Goal: Entertainment & Leisure: Browse casually

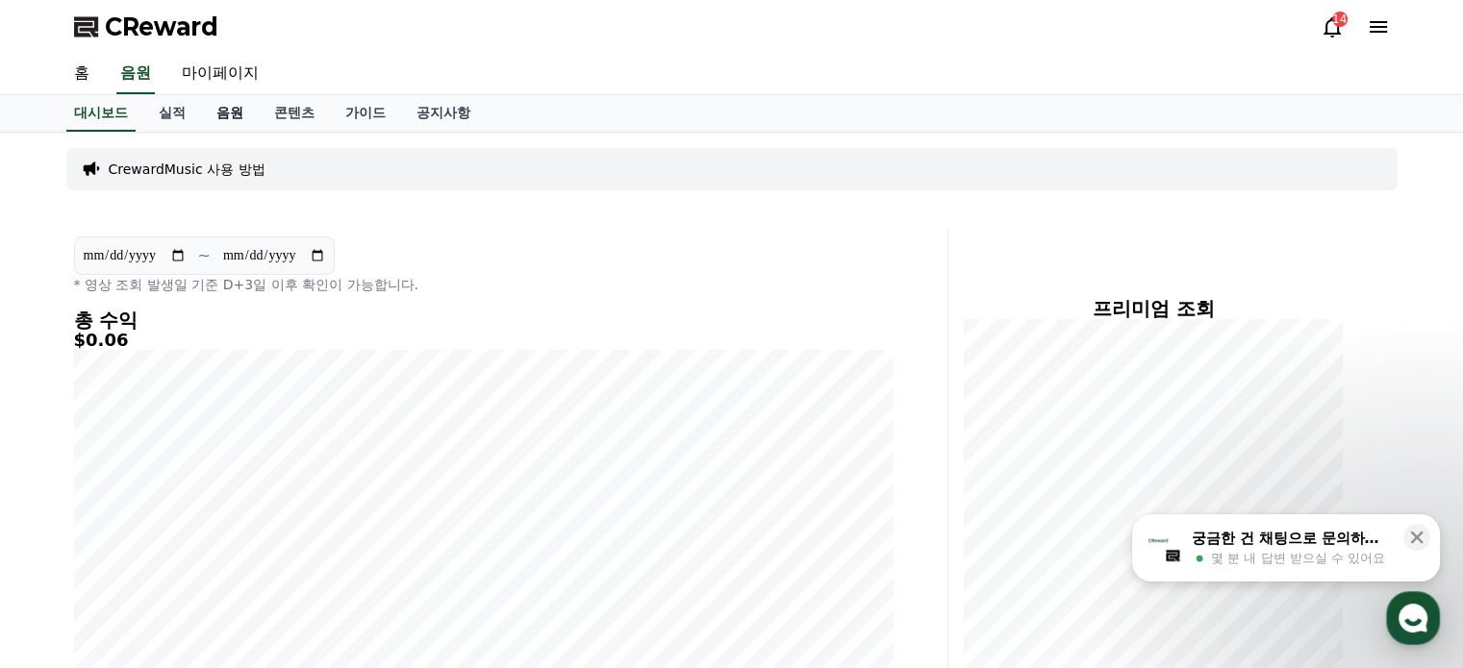
click at [241, 113] on link "음원" at bounding box center [230, 113] width 58 height 37
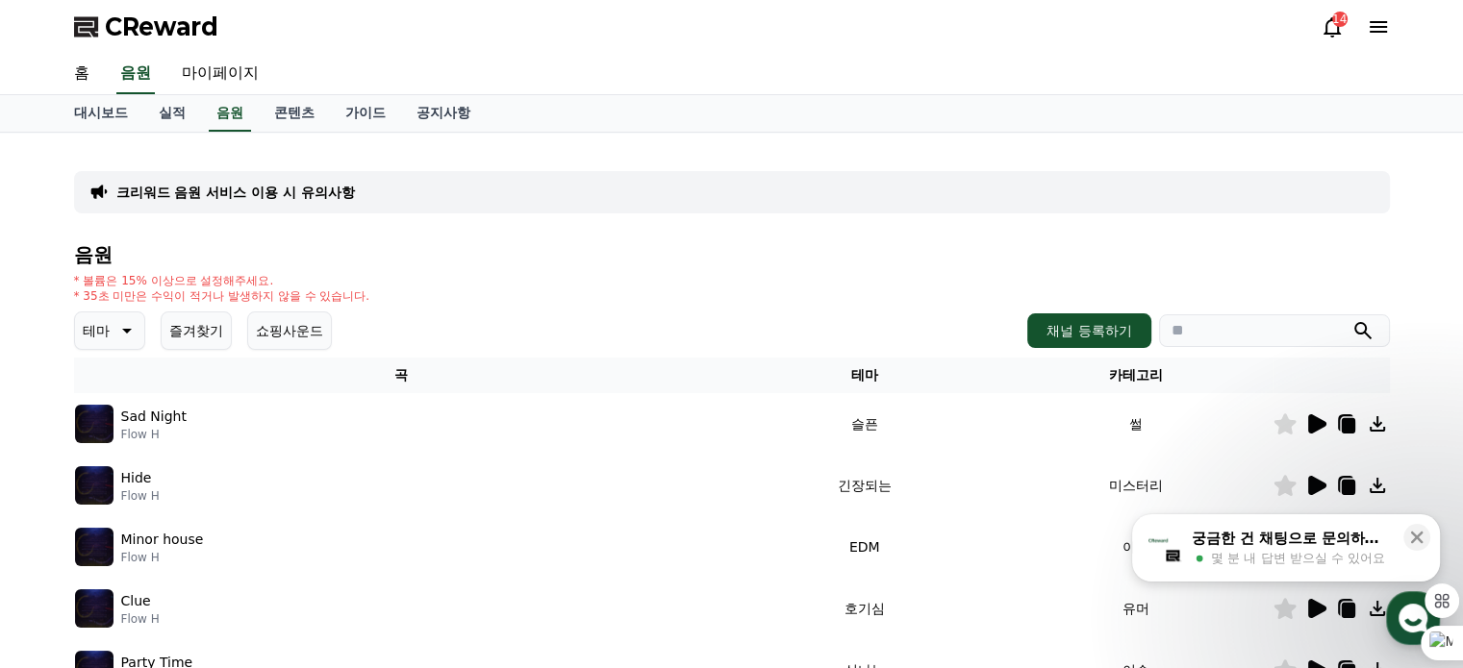
click at [119, 334] on icon at bounding box center [124, 330] width 23 height 23
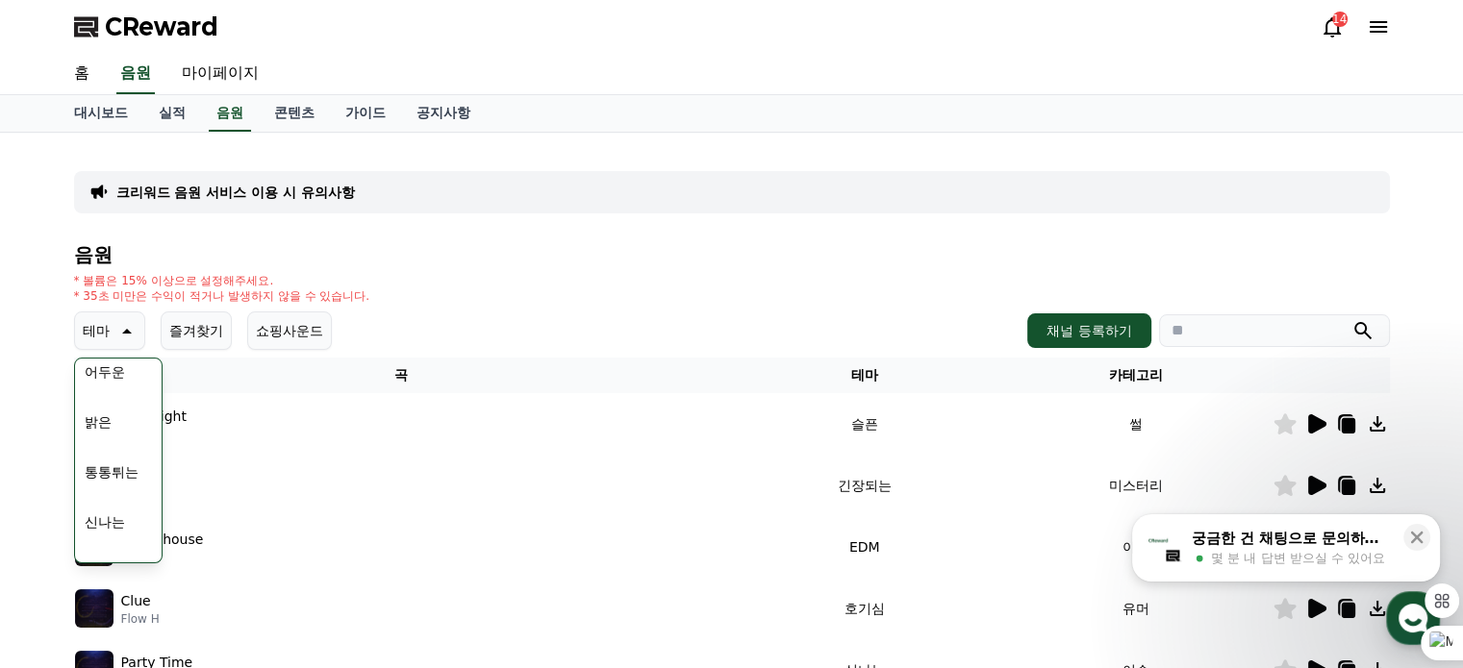
scroll to position [192, 0]
click at [141, 444] on button "통통튀는" at bounding box center [111, 439] width 69 height 42
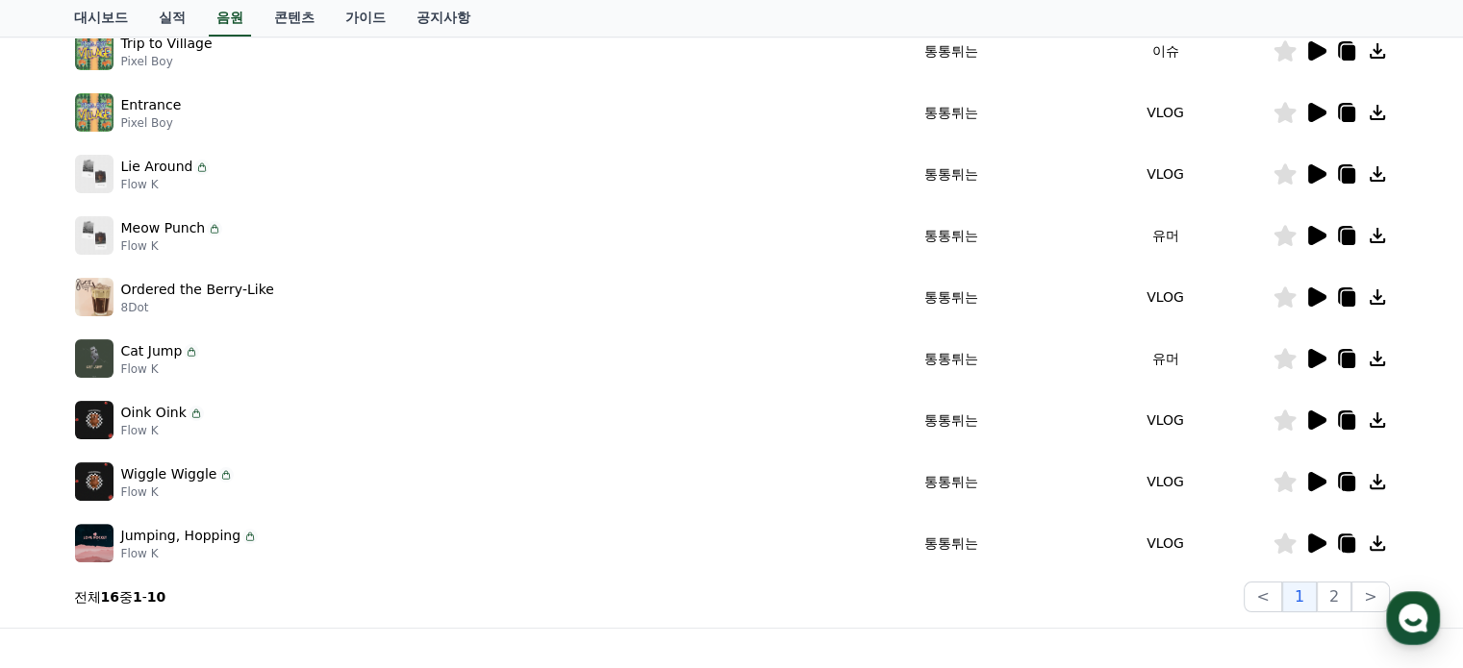
scroll to position [481, 0]
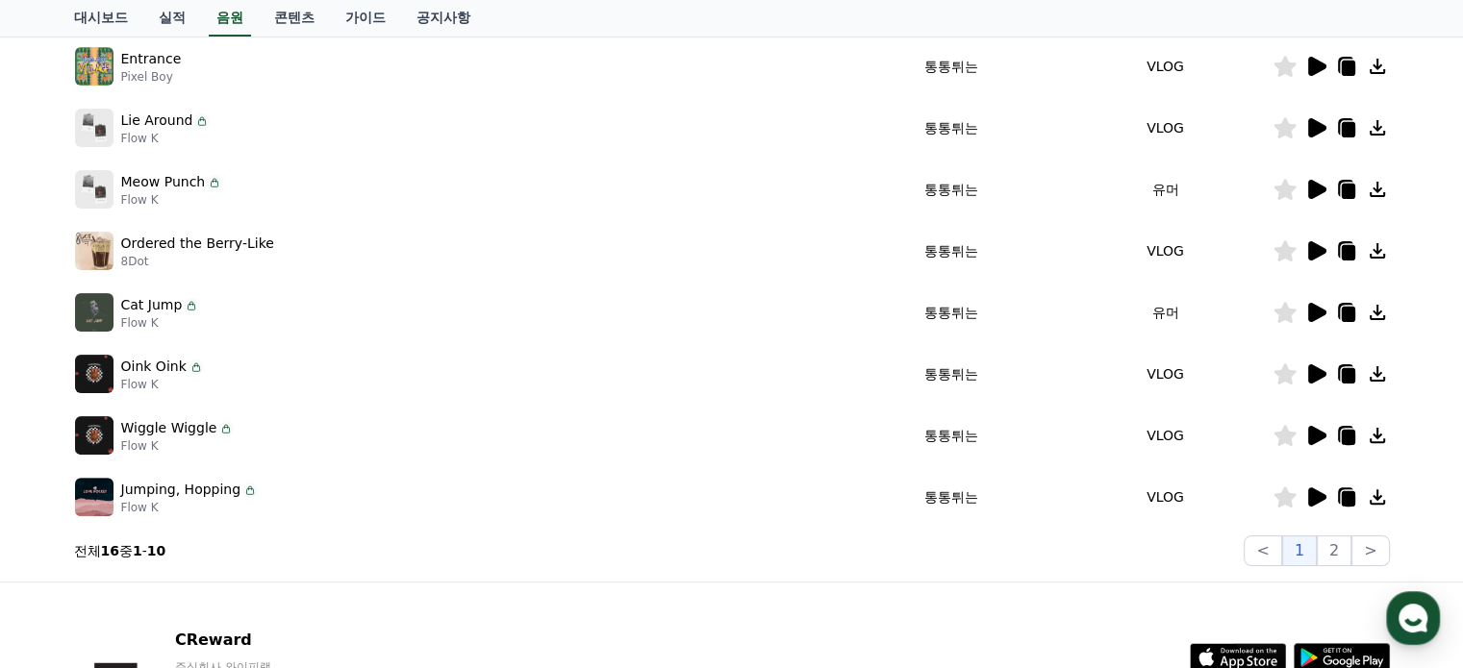
click at [1306, 378] on icon at bounding box center [1315, 374] width 23 height 23
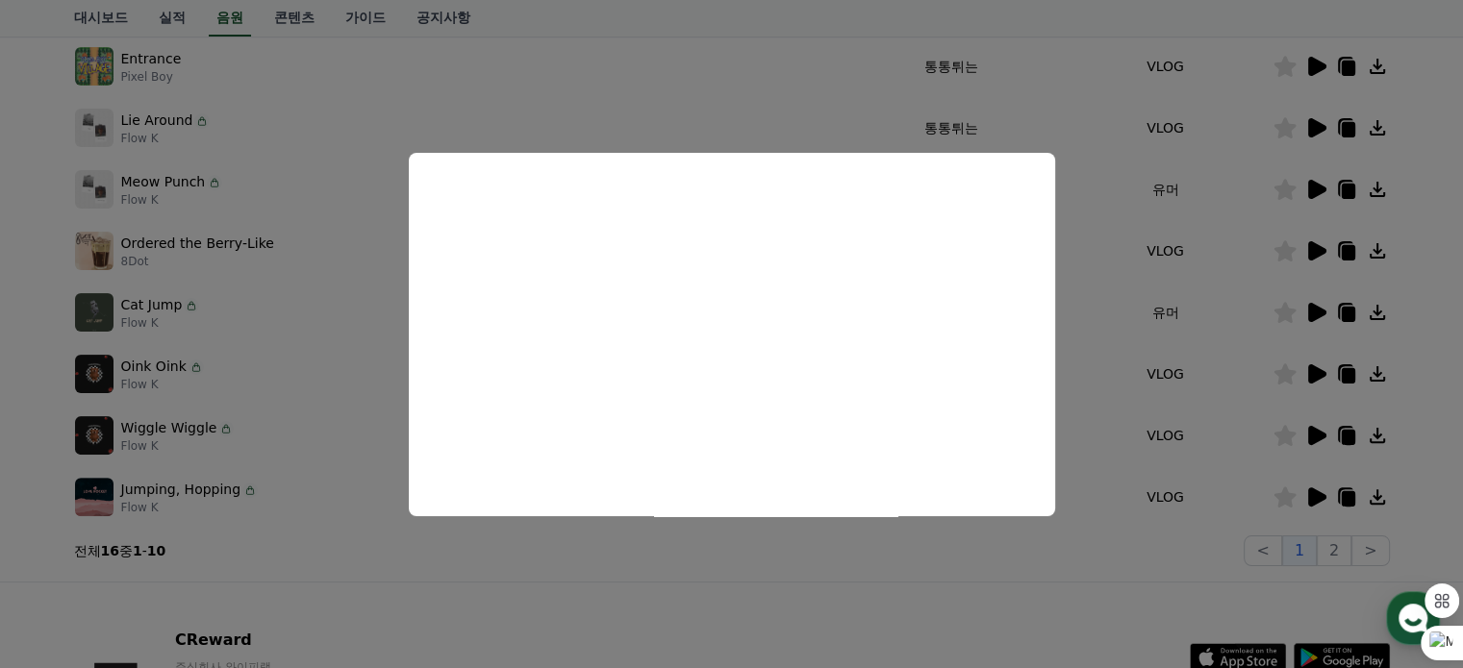
click at [762, 555] on button "close modal" at bounding box center [731, 334] width 1463 height 668
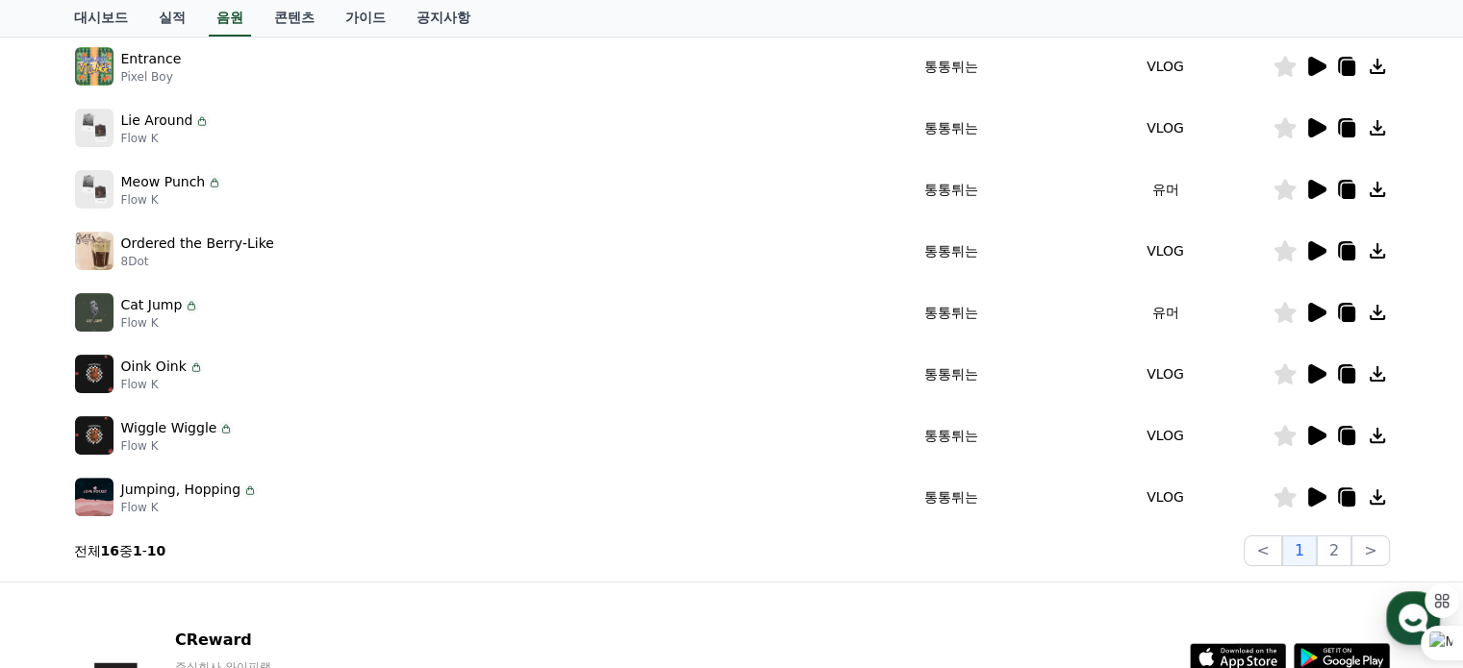
click at [1313, 434] on icon at bounding box center [1317, 435] width 18 height 19
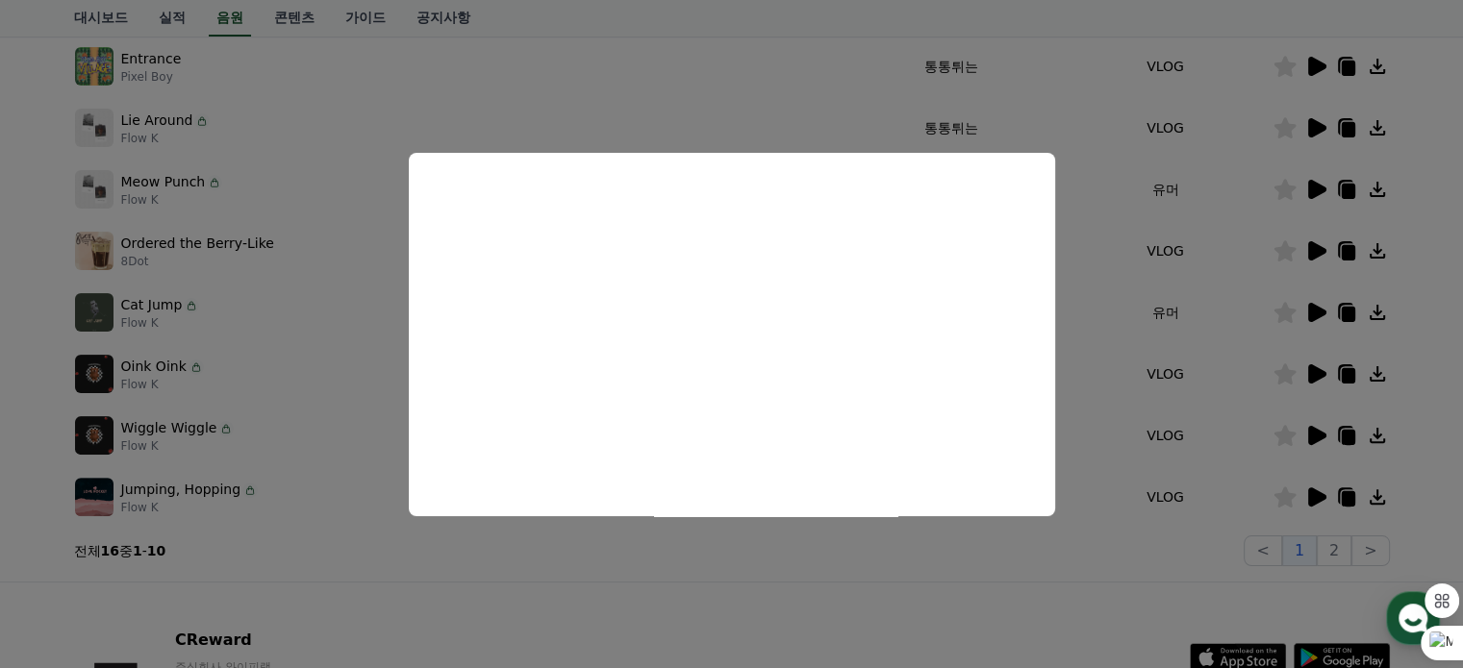
click at [627, 574] on button "close modal" at bounding box center [731, 334] width 1463 height 668
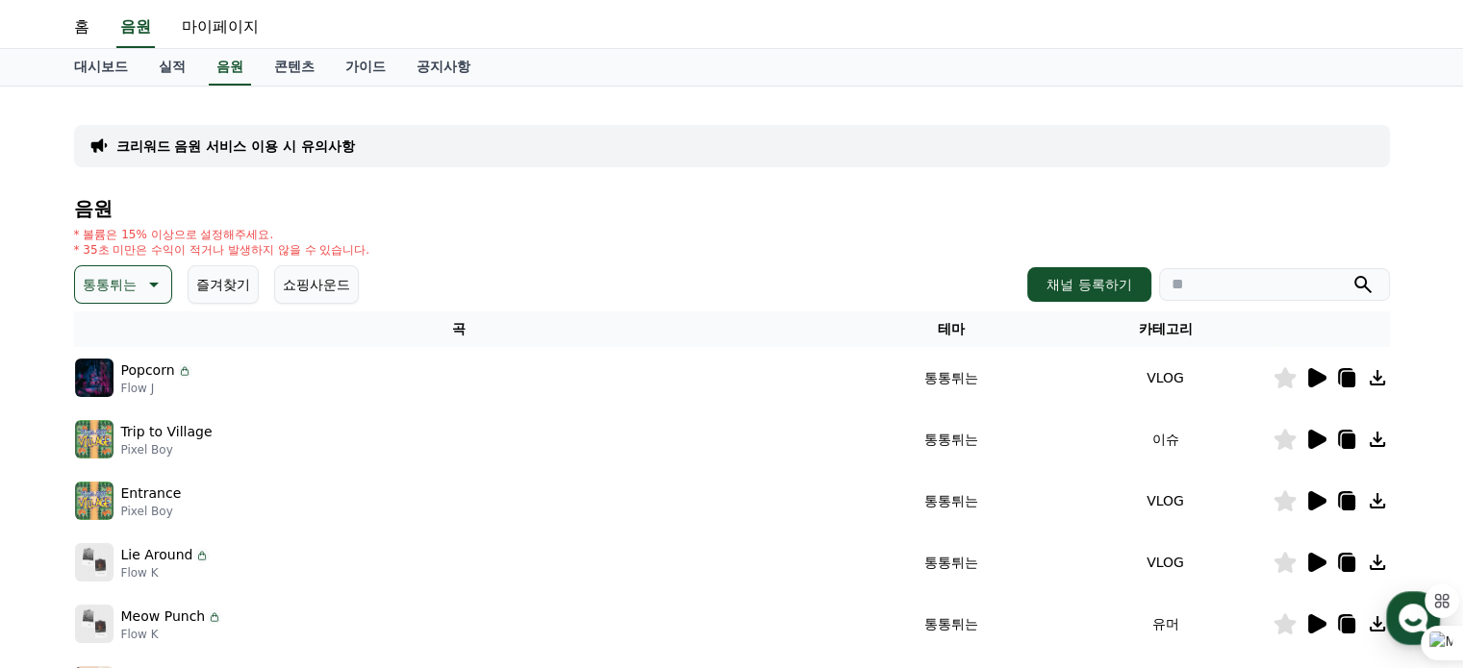
scroll to position [0, 0]
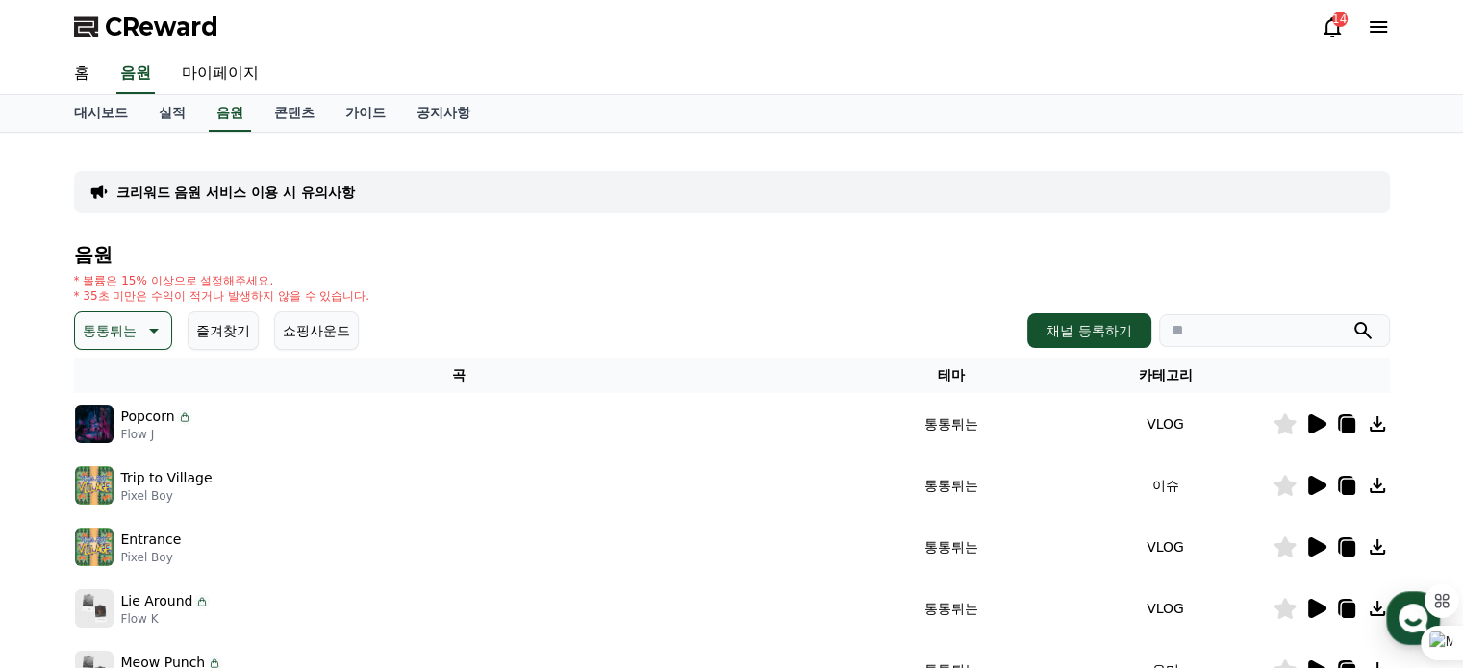
click at [133, 337] on p "통통튀는" at bounding box center [110, 330] width 54 height 27
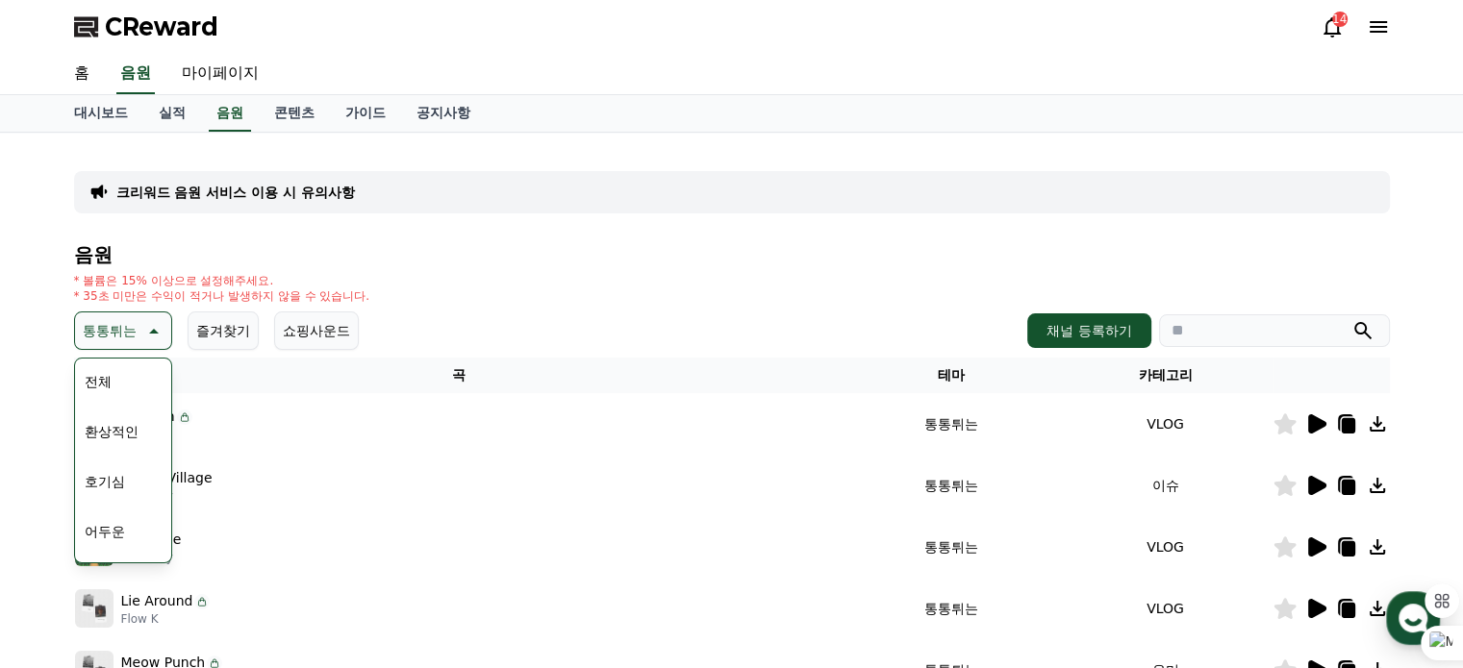
click at [100, 377] on button "전체" at bounding box center [98, 382] width 42 height 42
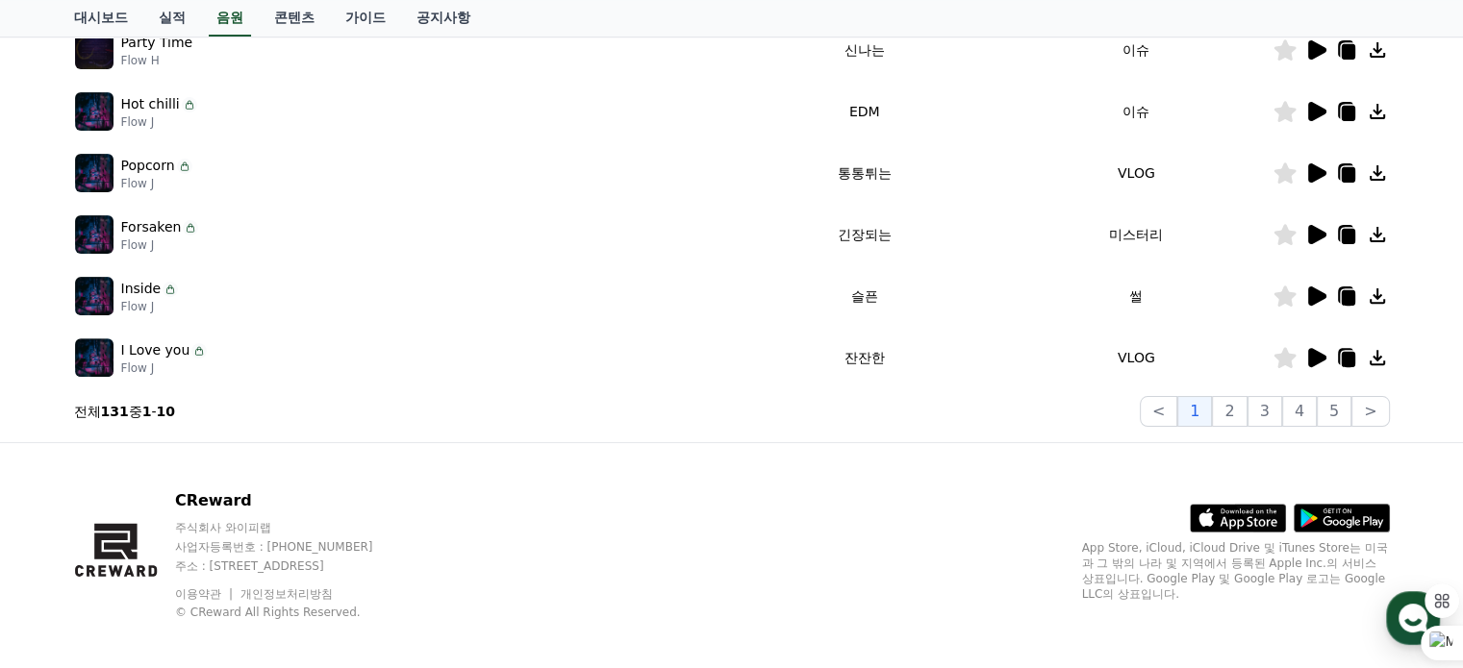
scroll to position [632, 0]
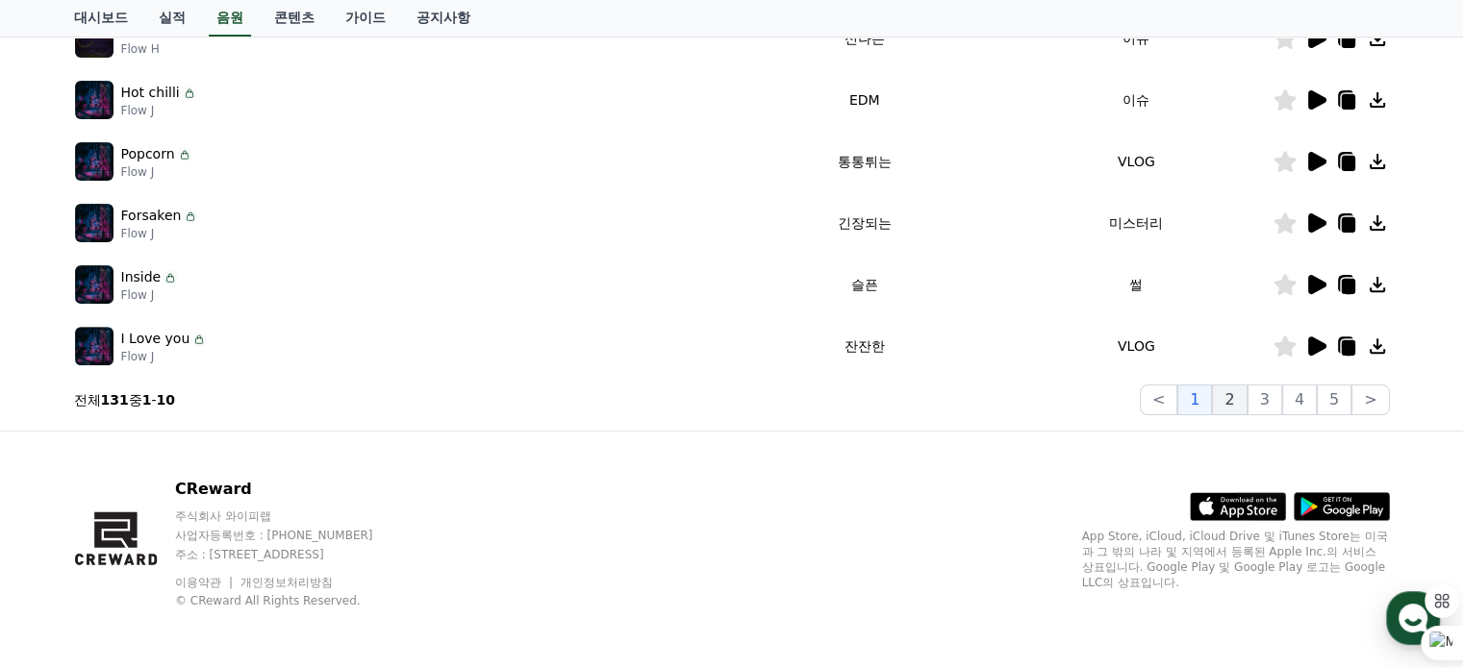
click at [1240, 401] on button "2" at bounding box center [1229, 400] width 35 height 31
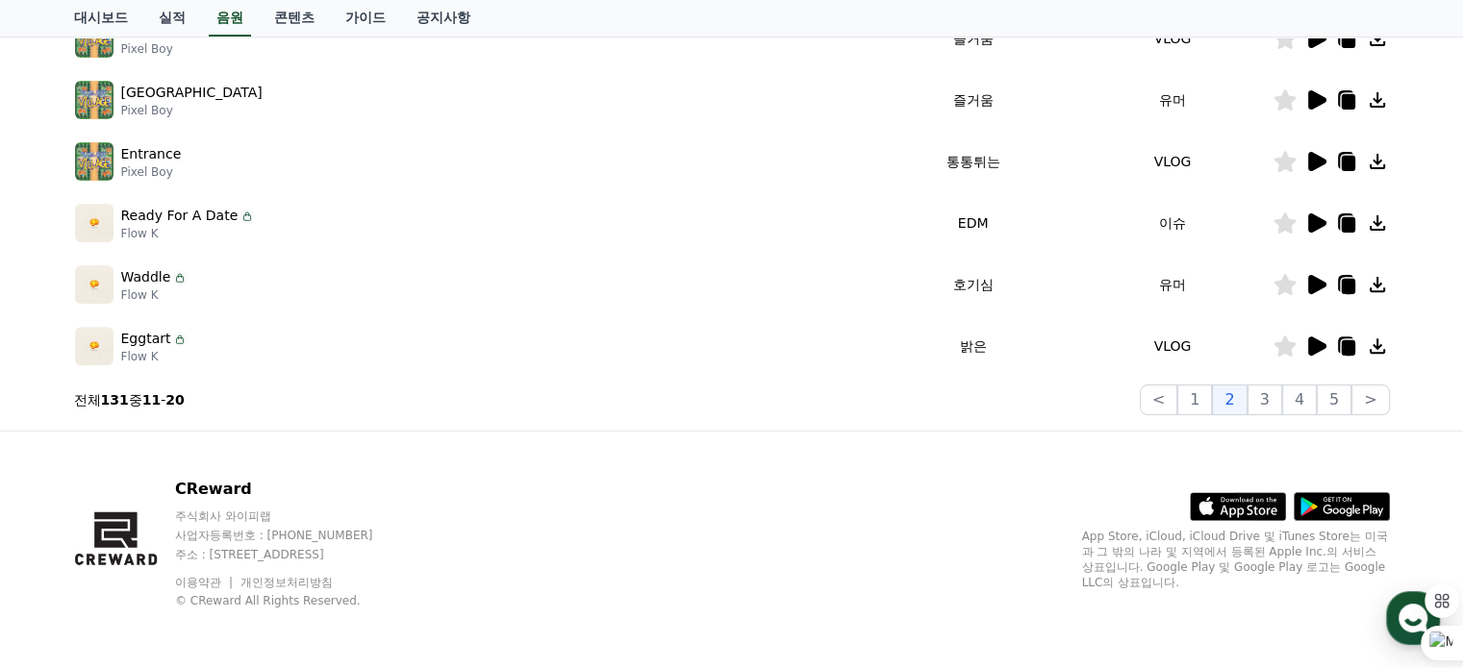
click at [1311, 346] on icon at bounding box center [1317, 346] width 18 height 19
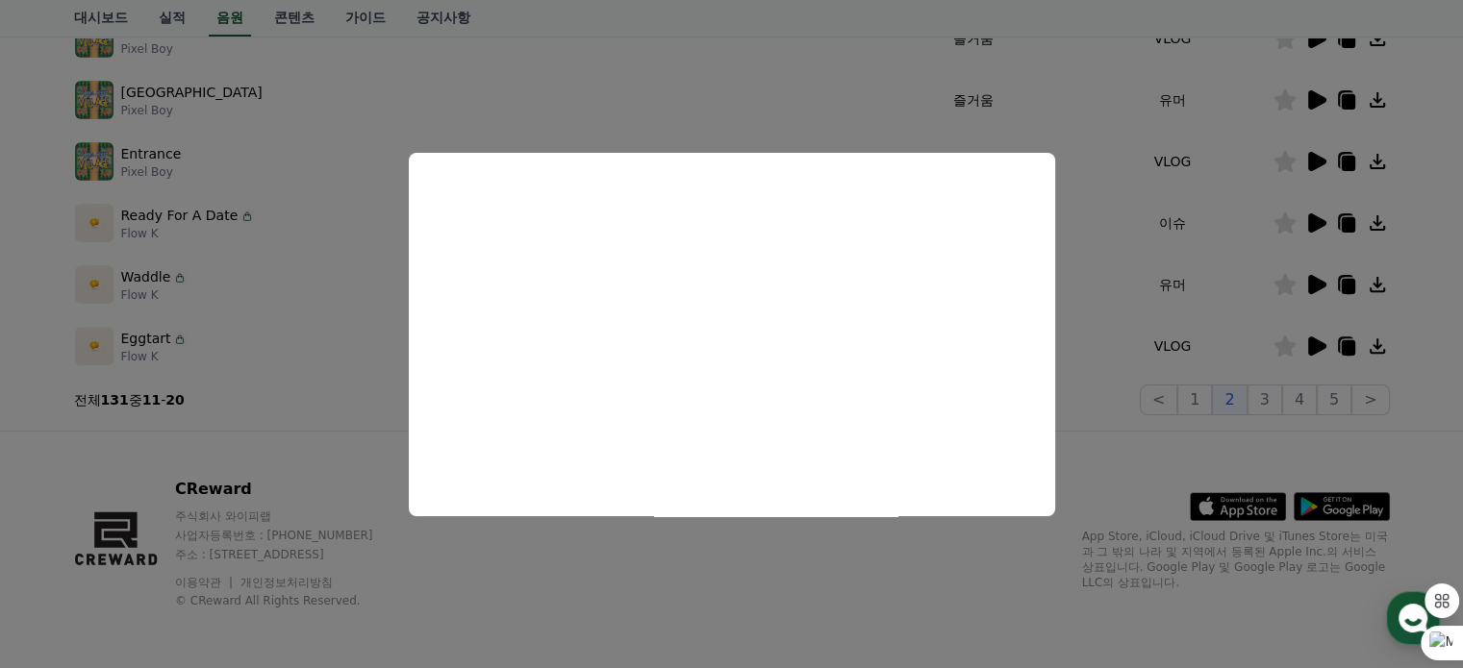
click at [1104, 413] on button "close modal" at bounding box center [731, 334] width 1463 height 668
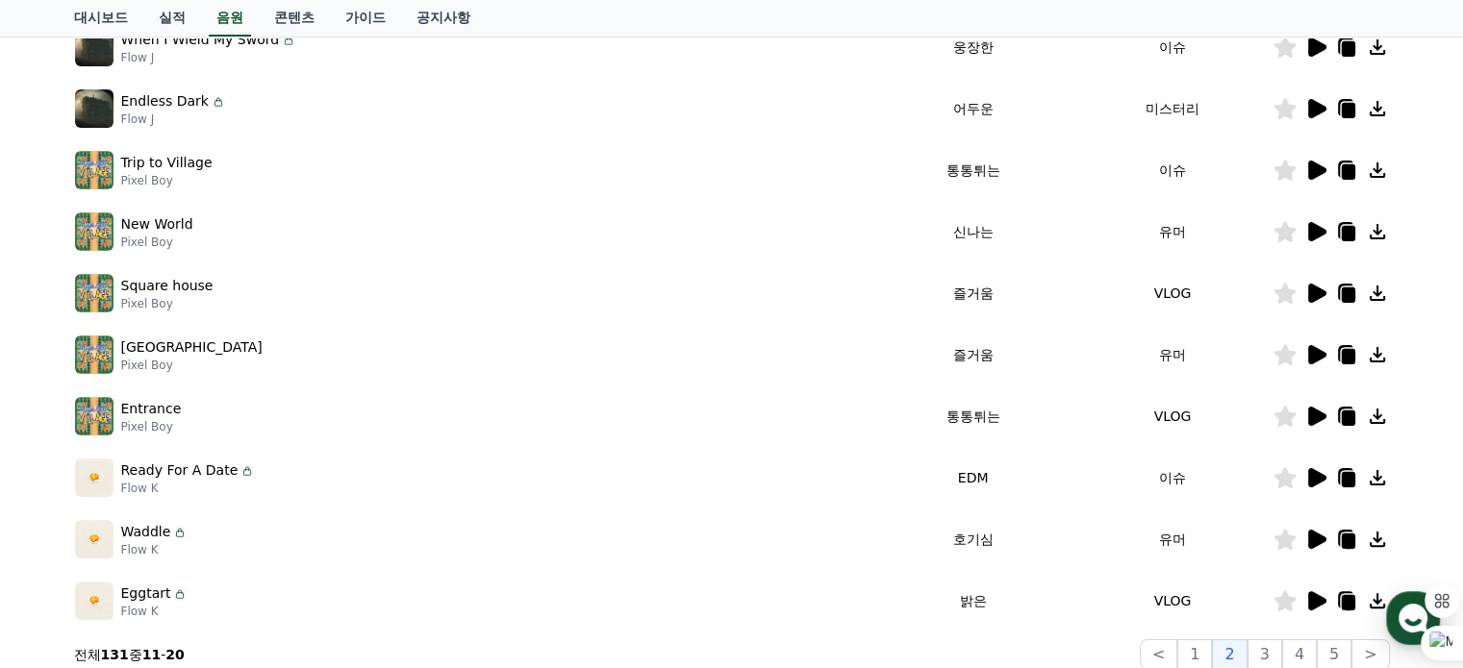
scroll to position [343, 0]
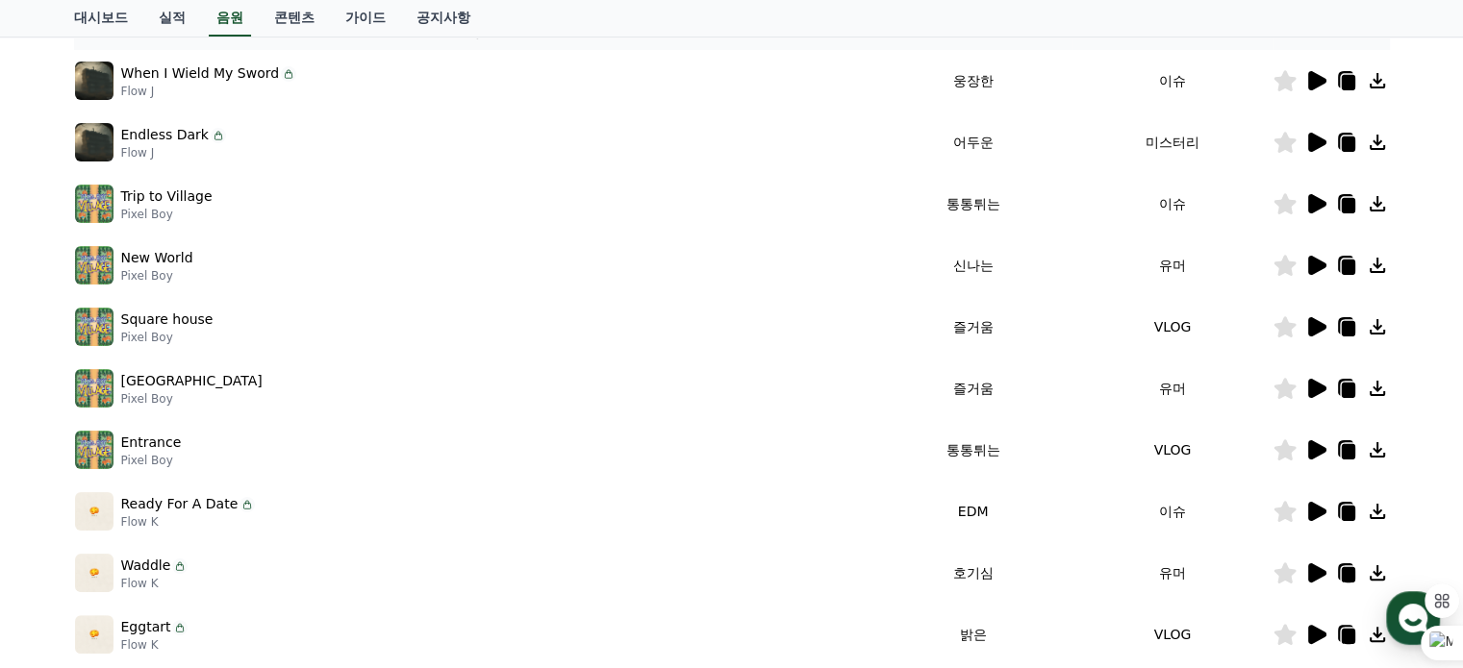
click at [1314, 141] on icon at bounding box center [1317, 142] width 18 height 19
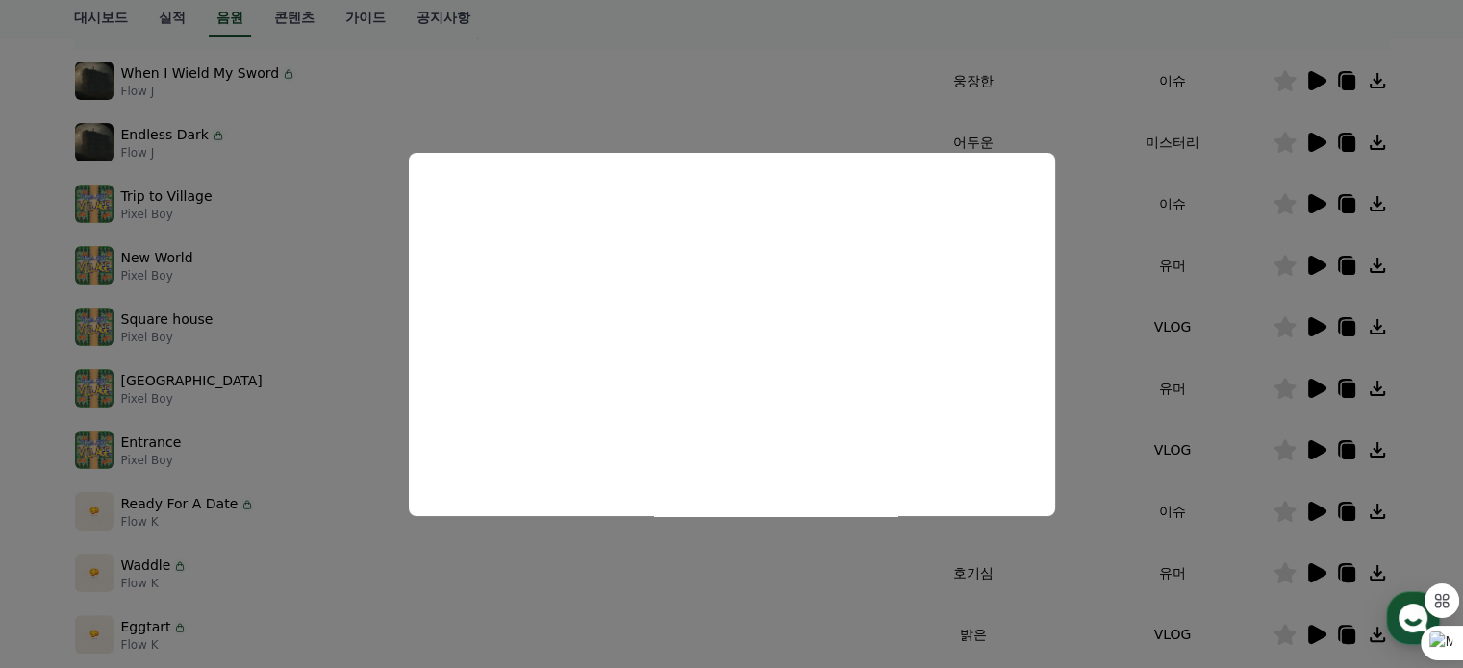
scroll to position [439, 0]
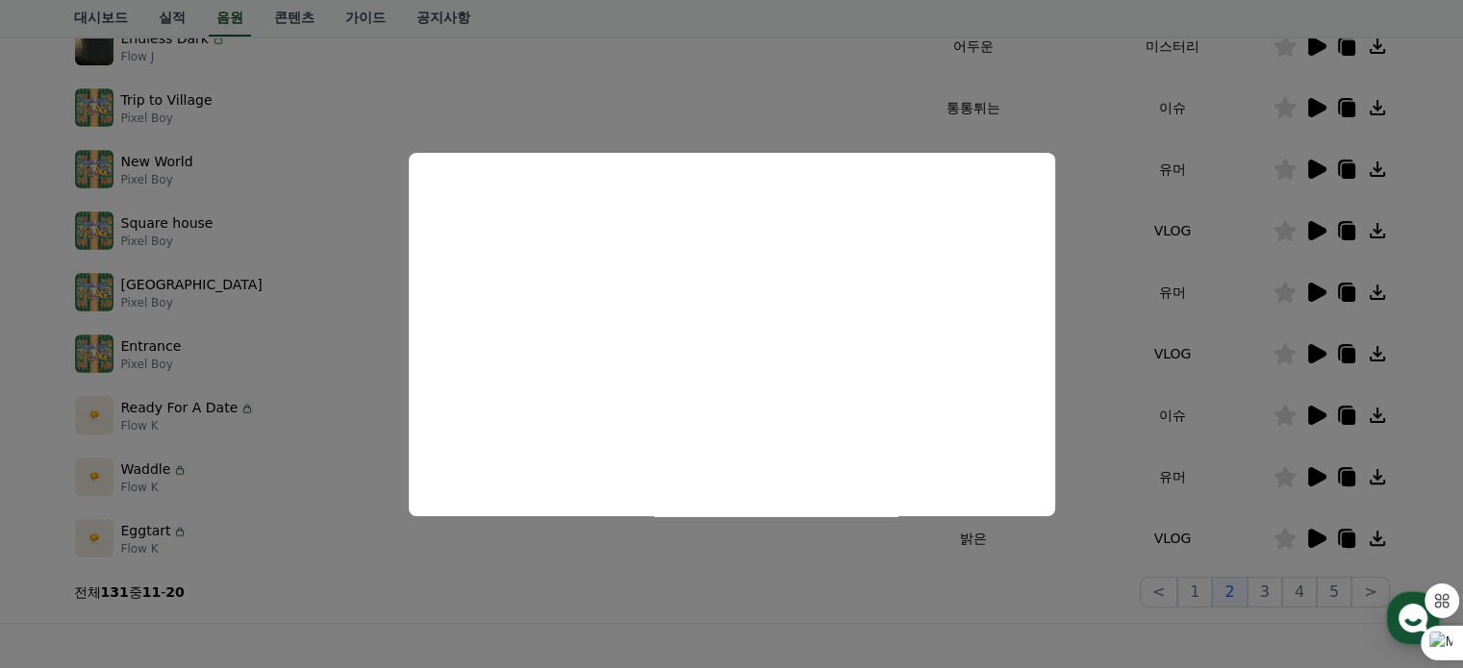
click at [1042, 603] on button "close modal" at bounding box center [731, 334] width 1463 height 668
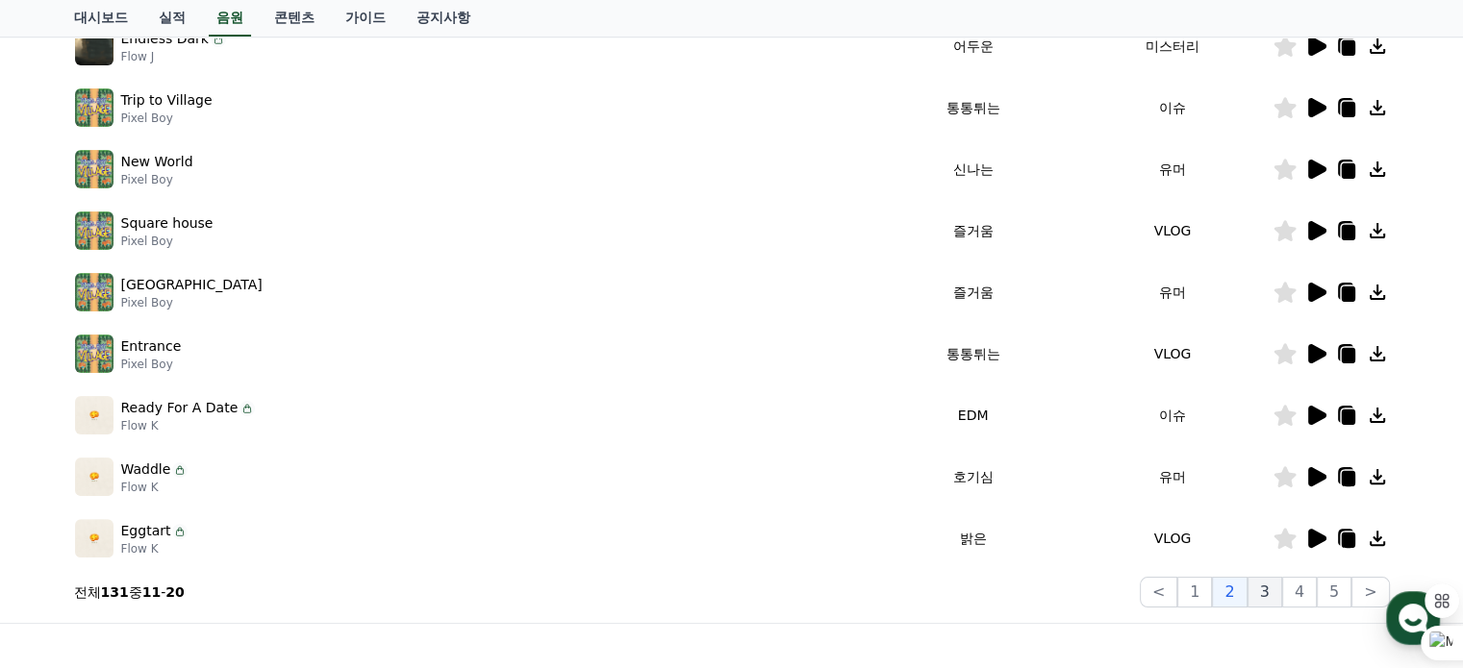
click at [1269, 590] on button "3" at bounding box center [1264, 592] width 35 height 31
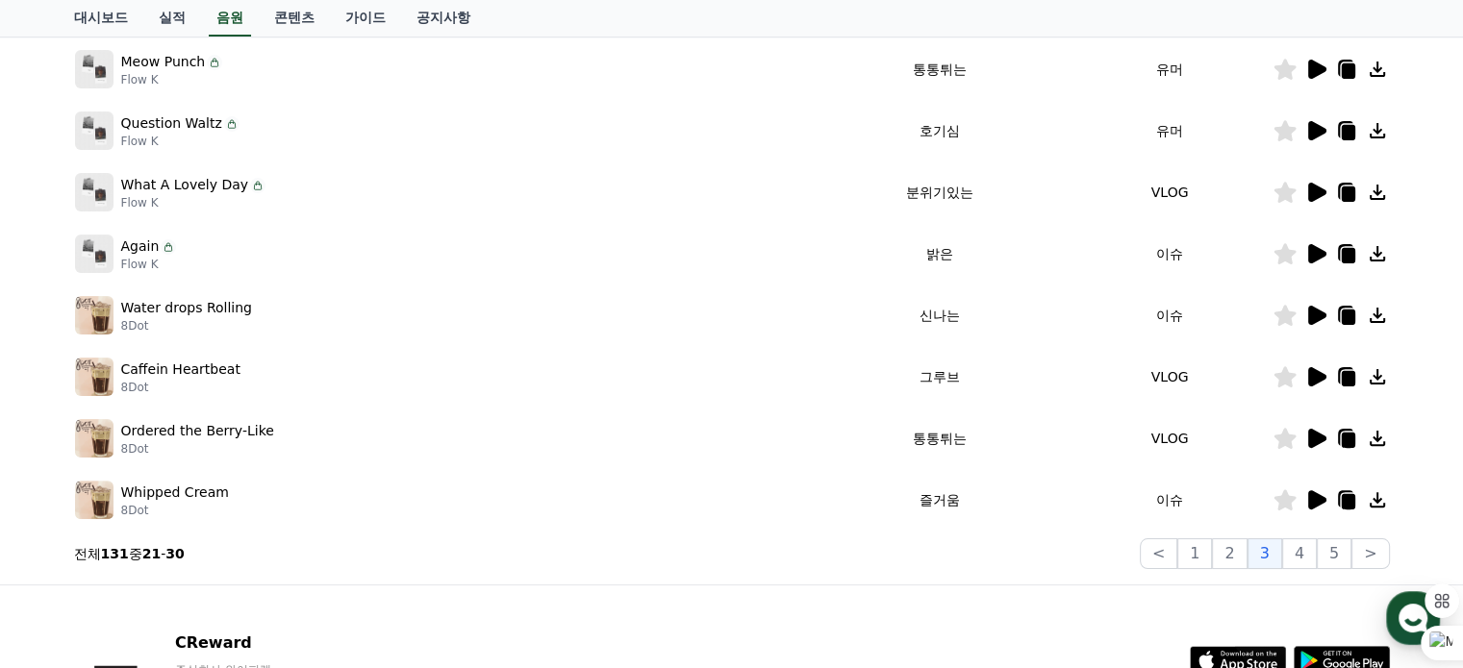
scroll to position [632, 0]
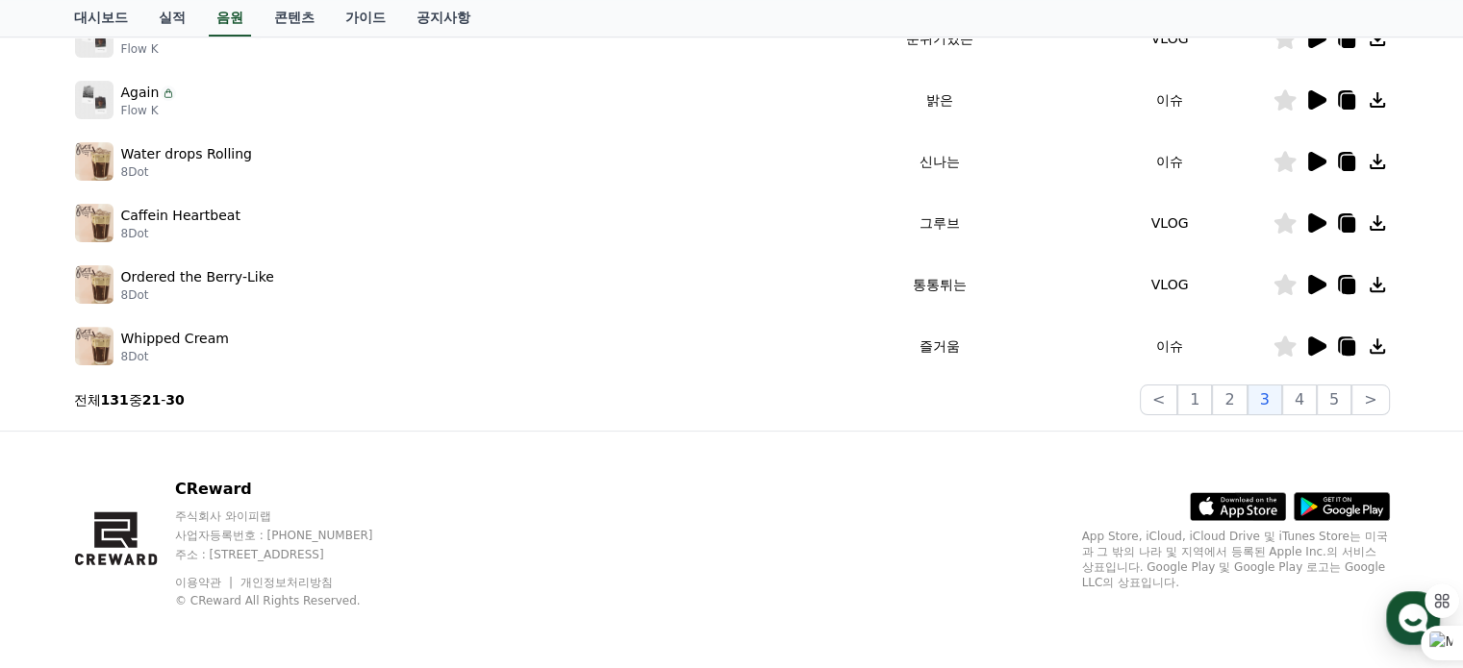
click at [1317, 222] on icon at bounding box center [1317, 222] width 18 height 19
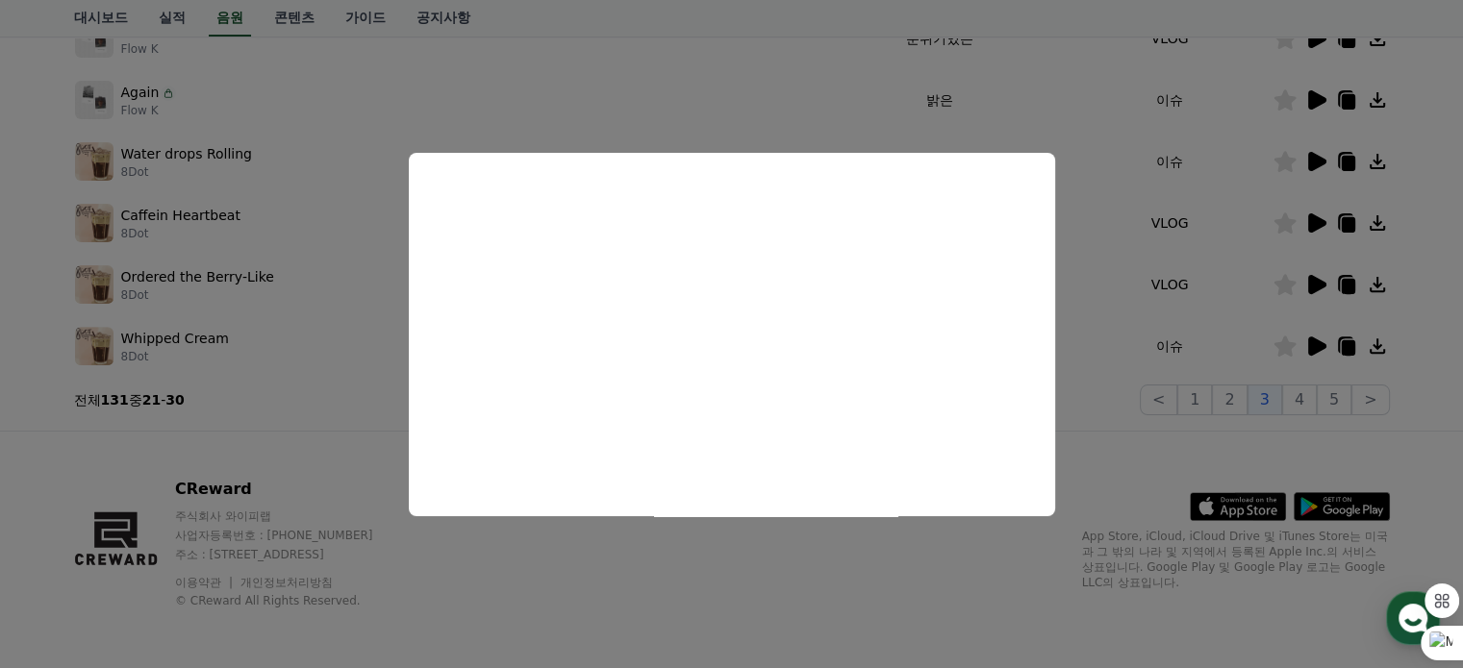
click at [1112, 377] on button "close modal" at bounding box center [731, 334] width 1463 height 668
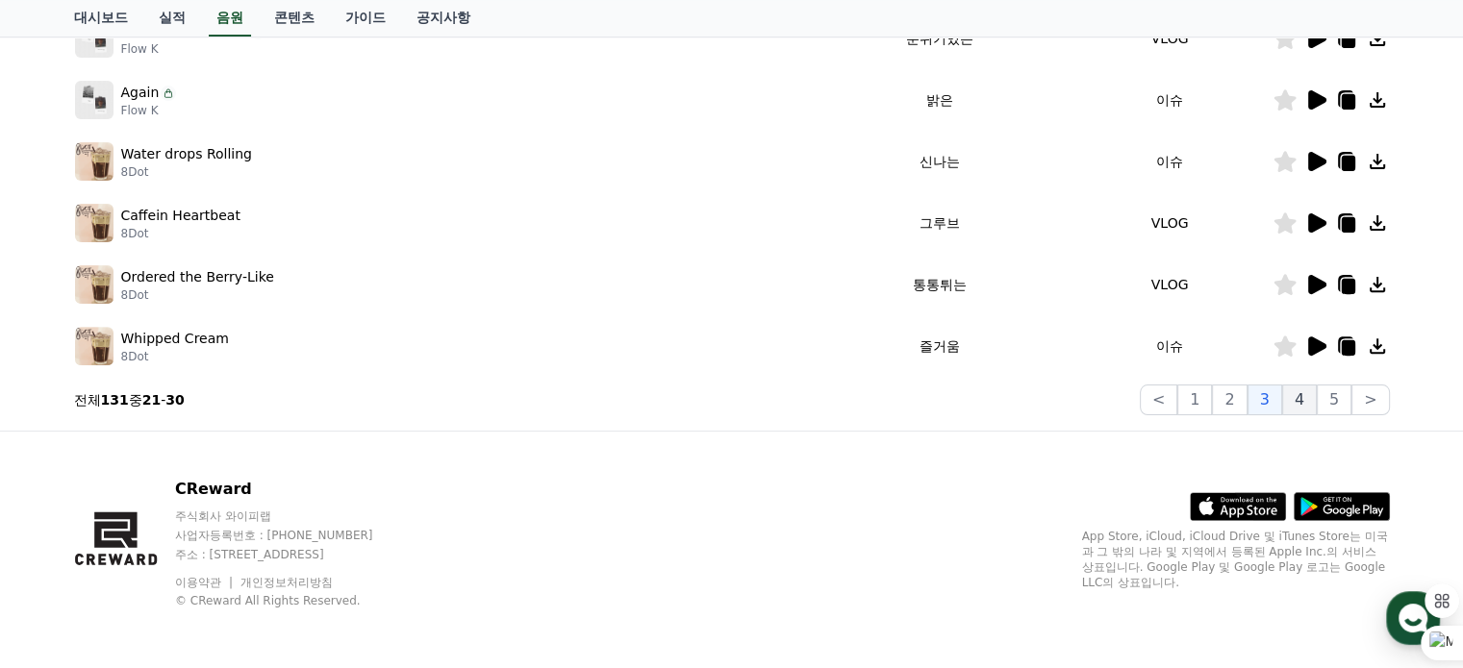
click at [1300, 401] on button "4" at bounding box center [1299, 400] width 35 height 31
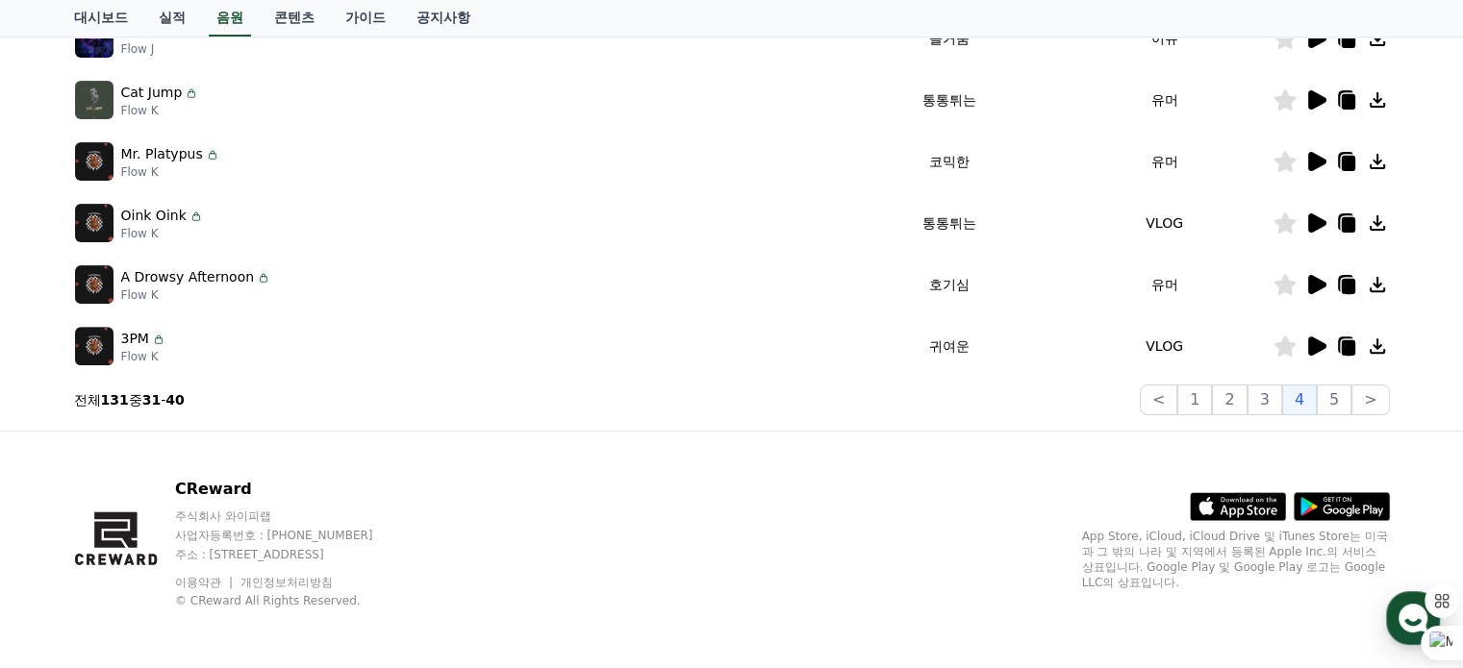
click at [1315, 342] on icon at bounding box center [1317, 346] width 18 height 19
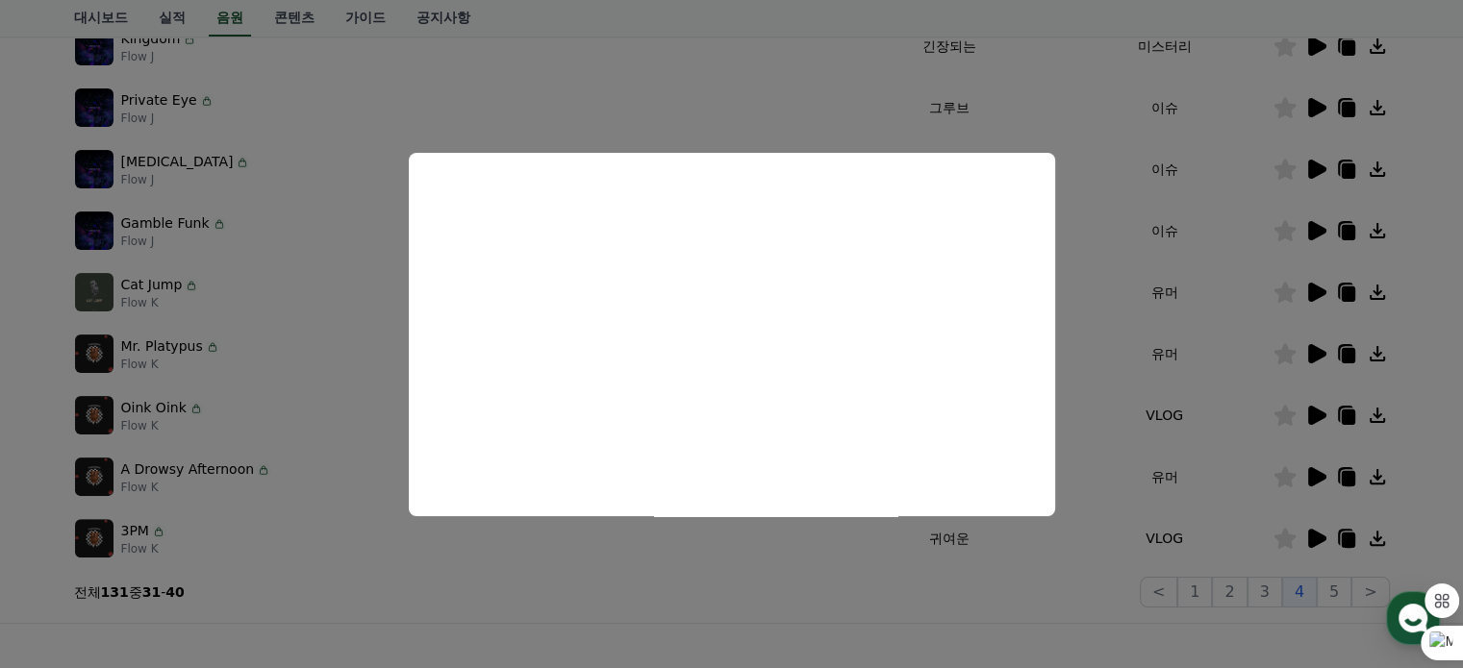
scroll to position [343, 0]
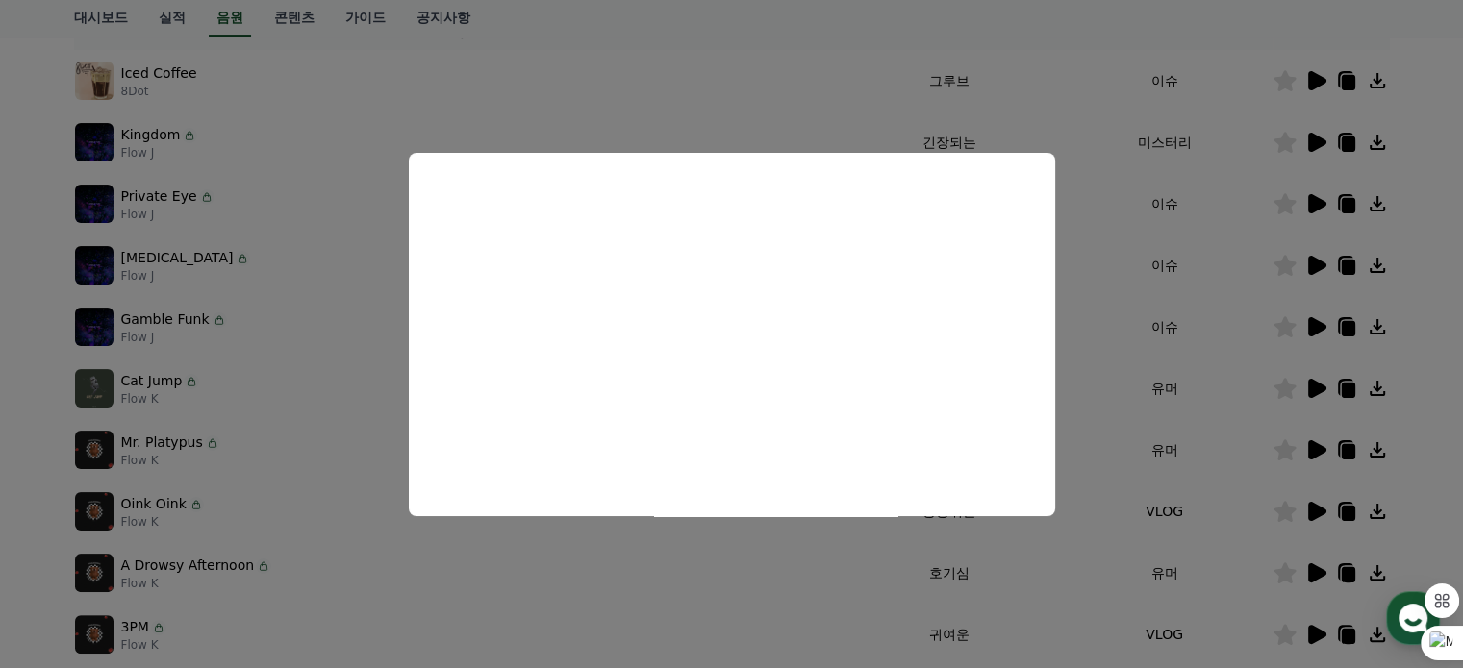
click at [1113, 232] on button "close modal" at bounding box center [731, 334] width 1463 height 668
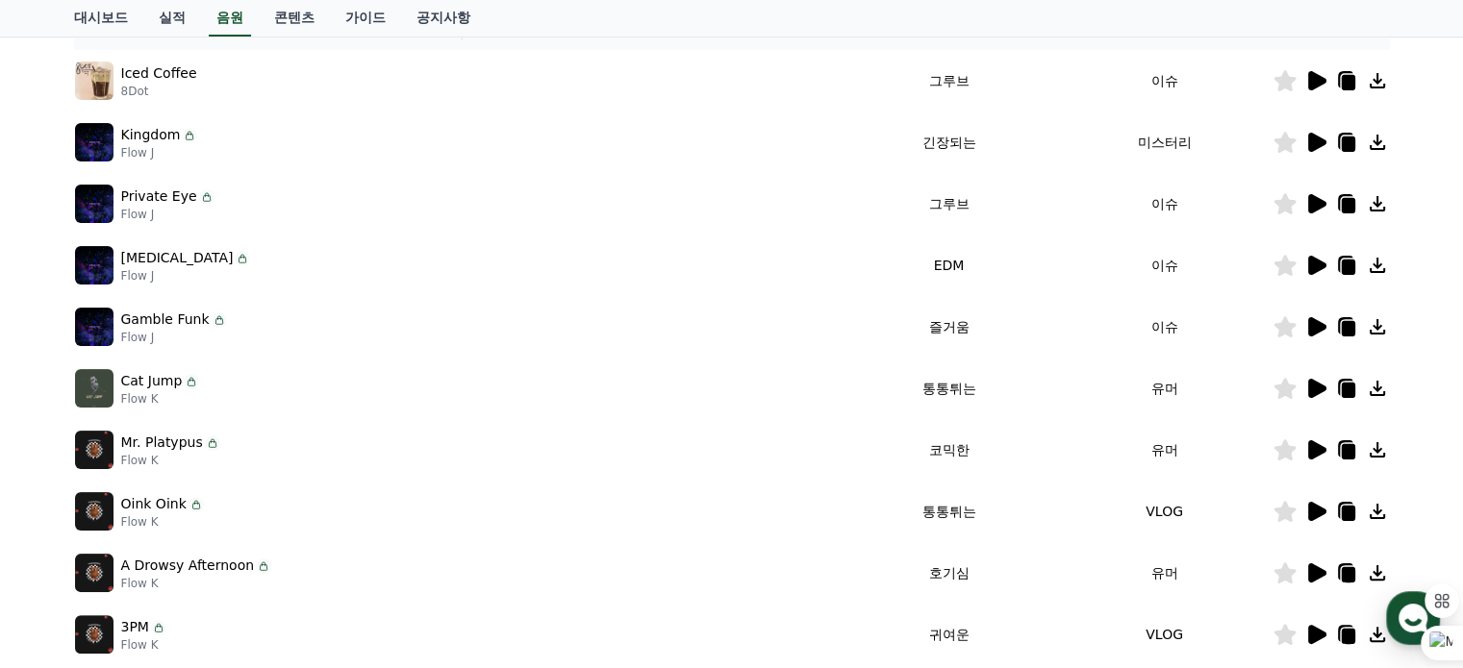
click at [1311, 194] on icon at bounding box center [1317, 203] width 18 height 19
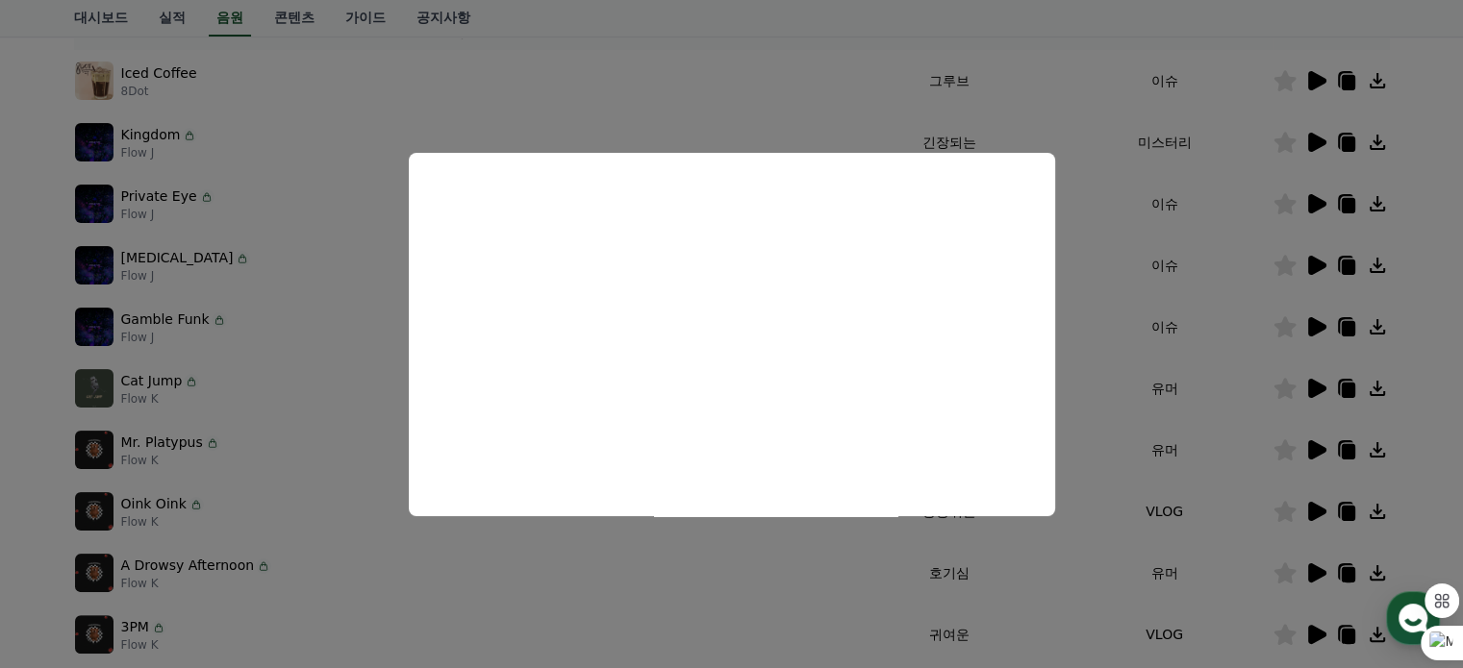
click at [769, 86] on button "close modal" at bounding box center [731, 334] width 1463 height 668
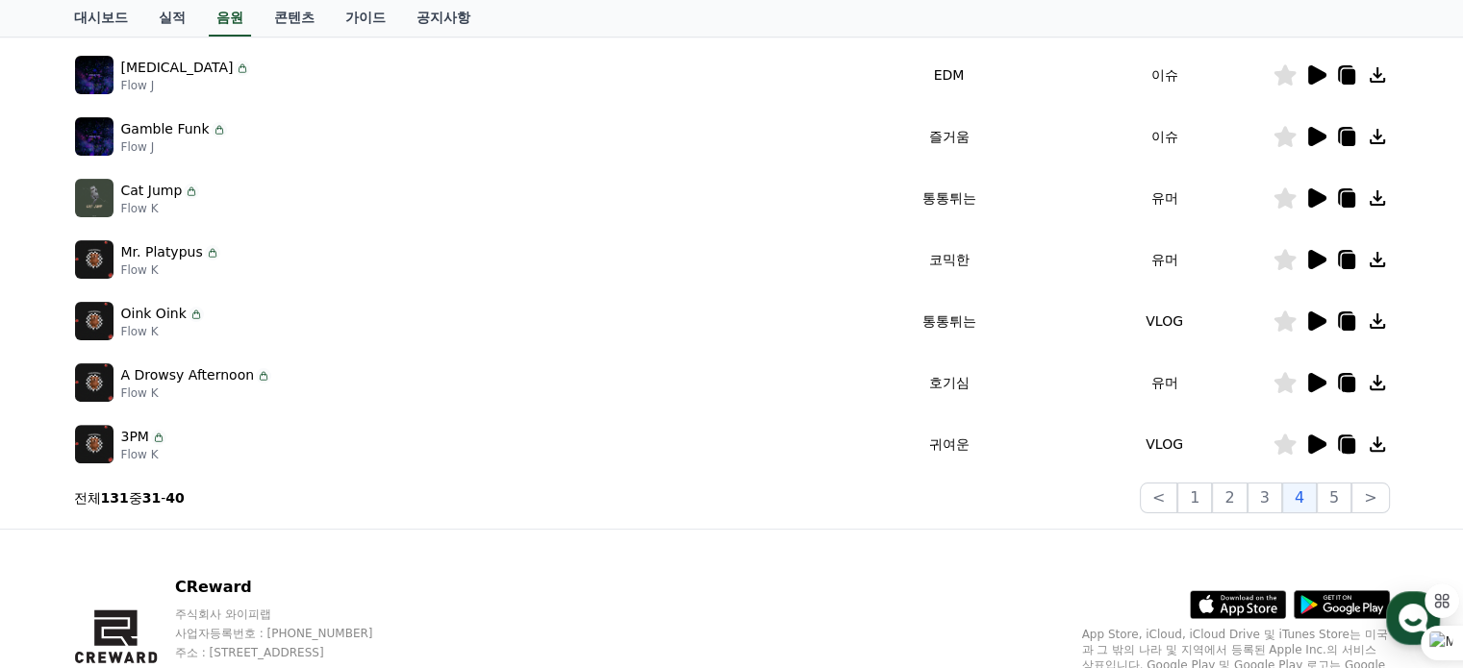
scroll to position [536, 0]
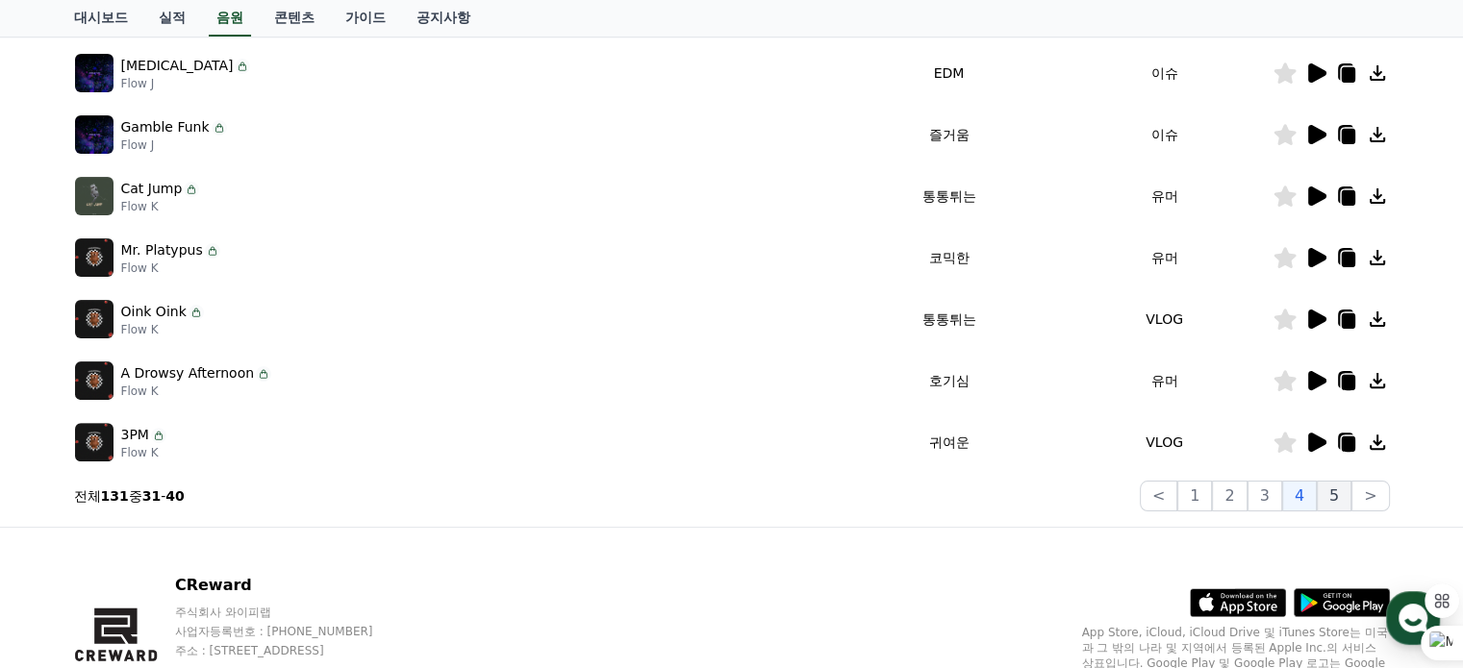
click at [1346, 486] on button "5" at bounding box center [1333, 496] width 35 height 31
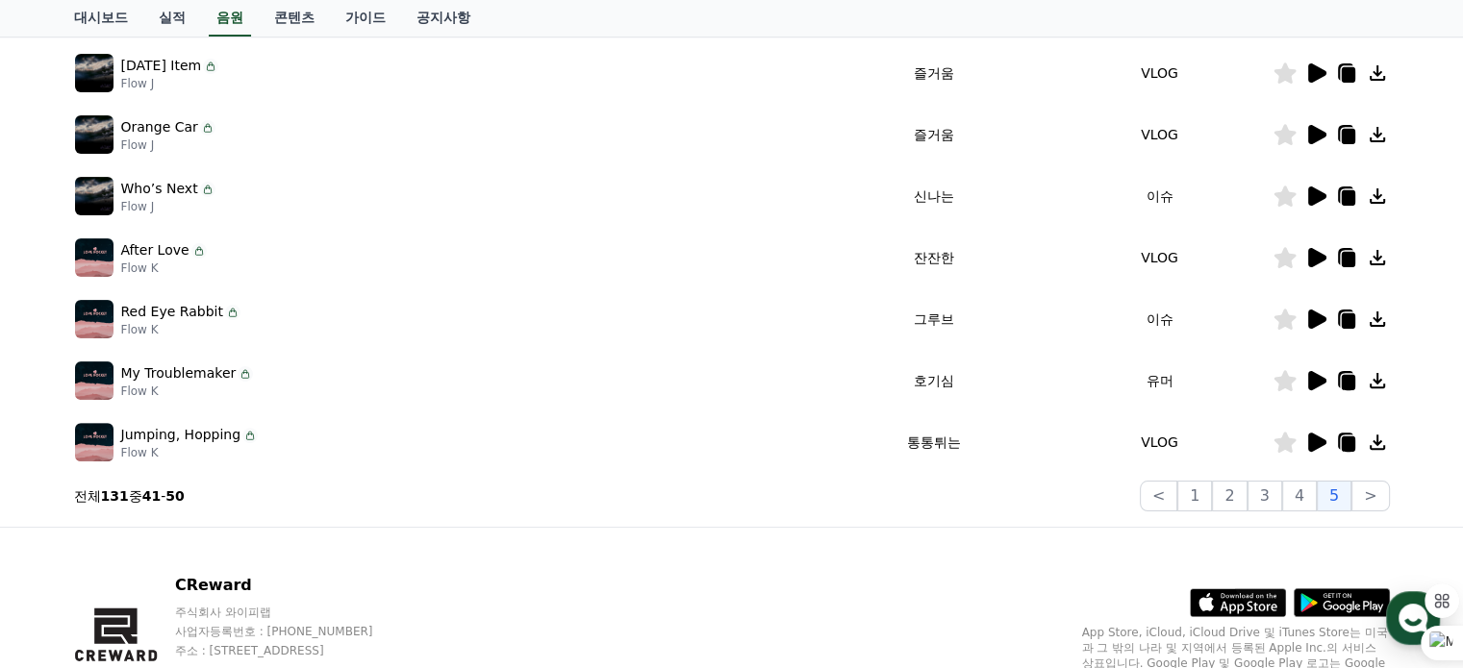
click at [1314, 253] on icon at bounding box center [1317, 257] width 18 height 19
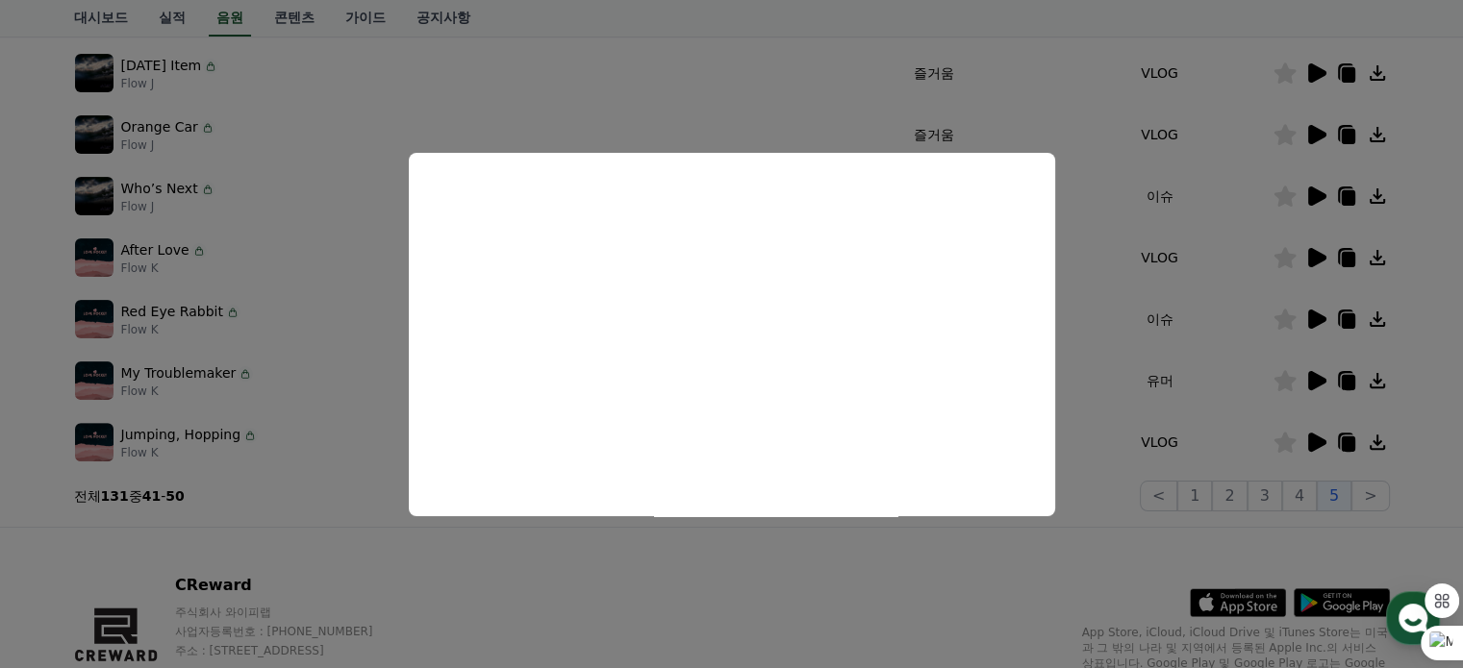
click at [953, 551] on button "close modal" at bounding box center [731, 334] width 1463 height 668
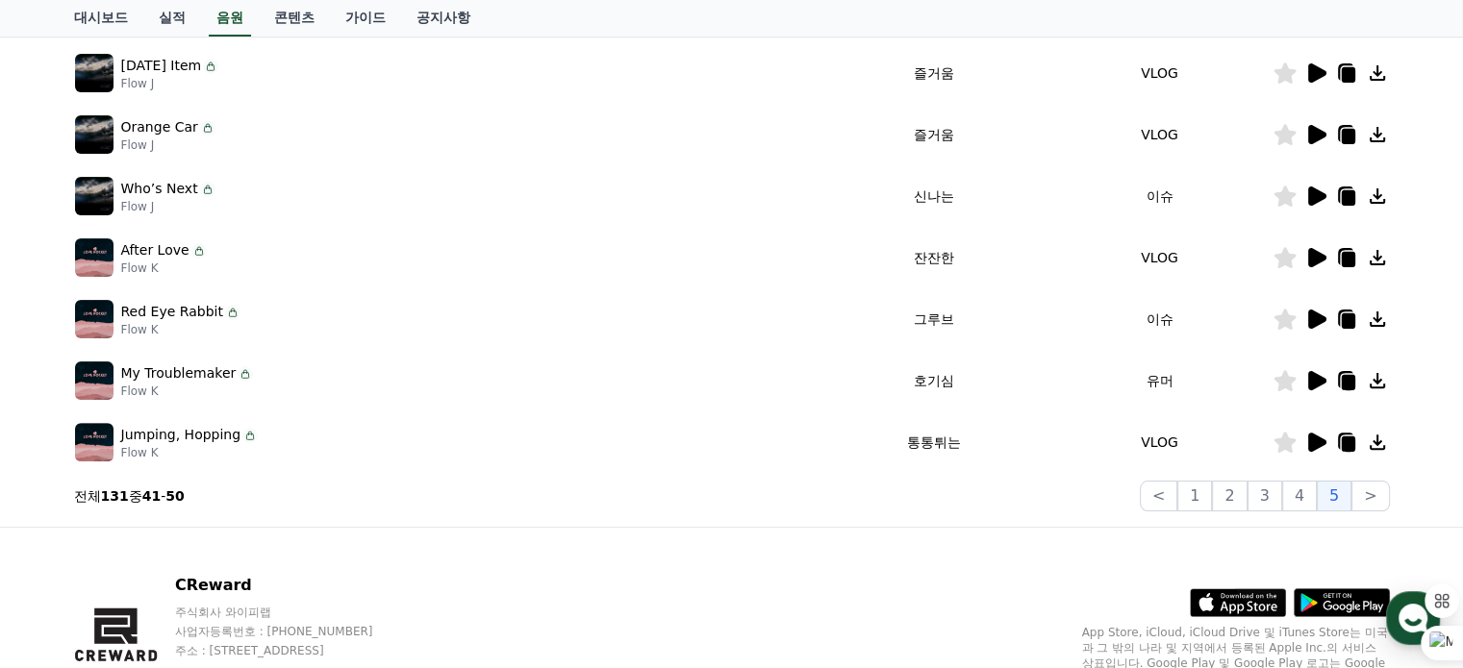
click at [1369, 257] on icon at bounding box center [1376, 257] width 23 height 23
